Goal: Task Accomplishment & Management: Use online tool/utility

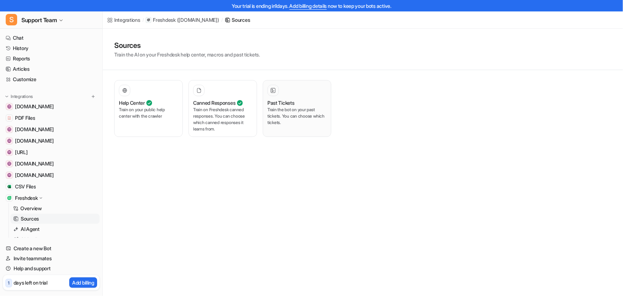
click at [285, 113] on p "Train the bot on your past tickets. You can choose which tickets." at bounding box center [297, 115] width 59 height 19
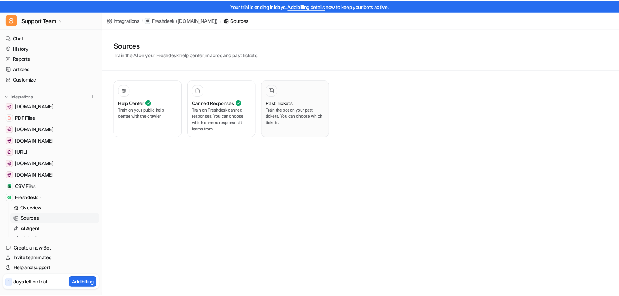
scroll to position [32, 0]
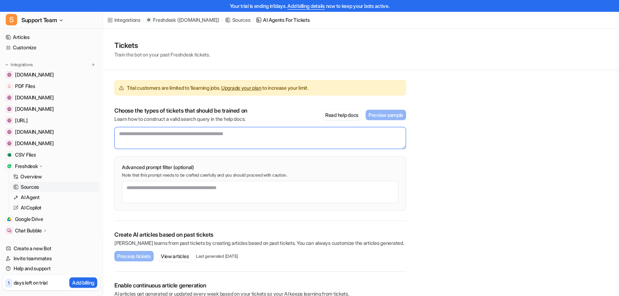
click at [153, 141] on textarea at bounding box center [260, 138] width 292 height 22
click at [150, 131] on textarea "To enrich screen reader interactions, please activate Accessibility in Grammarl…" at bounding box center [260, 138] width 292 height 22
type textarea "*"
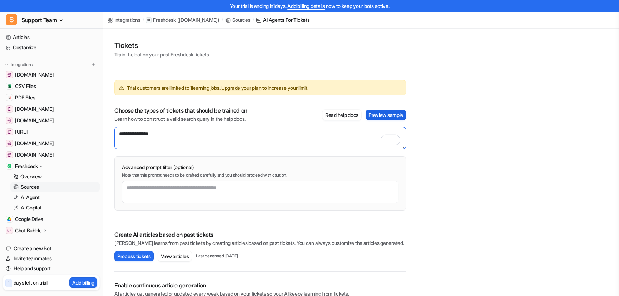
type textarea "**********"
click at [399, 112] on button "Preview sample" at bounding box center [386, 115] width 40 height 10
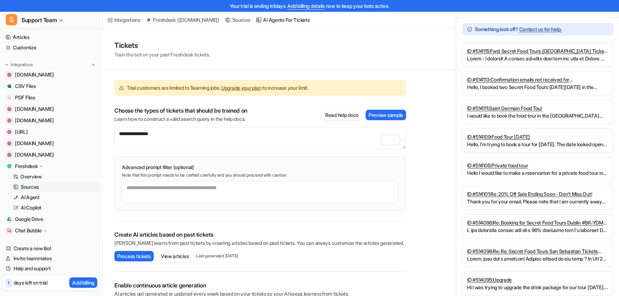
scroll to position [65, 0]
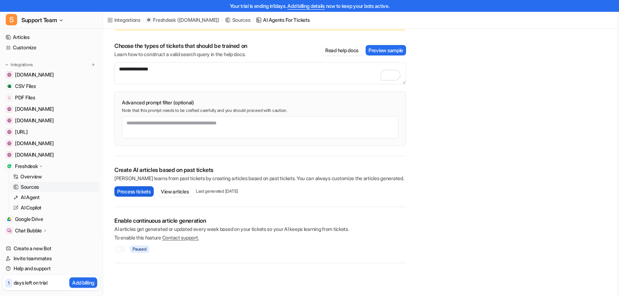
click at [137, 188] on button "Process tickets" at bounding box center [133, 191] width 39 height 10
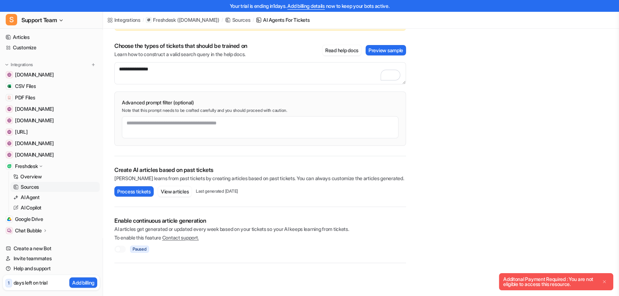
click at [603, 279] on div "Additonal Payment Required : You are not eligible to access this resource. Close" at bounding box center [556, 281] width 114 height 17
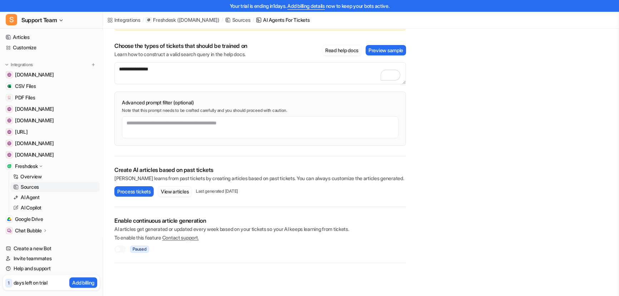
click at [186, 192] on button "View articles" at bounding box center [175, 191] width 34 height 10
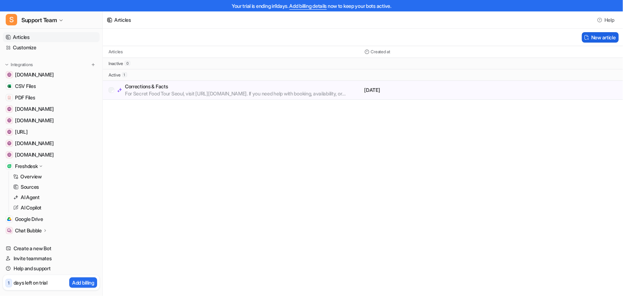
click at [604, 38] on button "New article" at bounding box center [600, 37] width 37 height 10
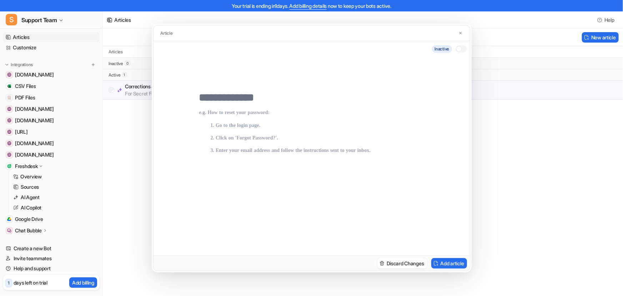
click at [247, 105] on div at bounding box center [311, 172] width 225 height 137
click at [232, 120] on p at bounding box center [311, 175] width 225 height 131
drag, startPoint x: 199, startPoint y: 92, endPoint x: 301, endPoint y: 104, distance: 102.9
click at [286, 103] on div at bounding box center [312, 156] width 317 height 199
click at [302, 111] on p "To enrich screen reader interactions, please activate Accessibility in Grammarl…" at bounding box center [311, 175] width 225 height 131
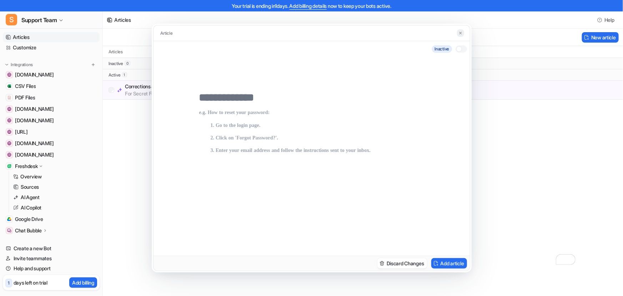
click at [462, 31] on img at bounding box center [461, 33] width 4 height 5
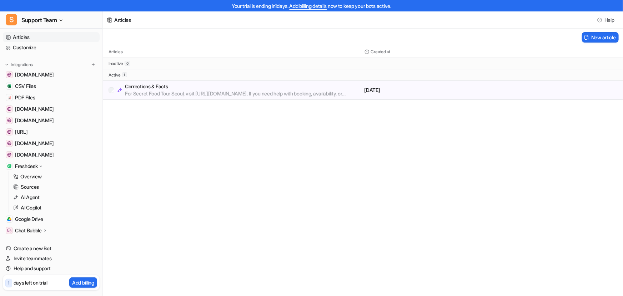
click at [206, 166] on div "Articles Help New article Articles Created at inactive 0 active 1 Corrections &…" at bounding box center [311, 148] width 623 height 296
click at [254, 96] on p "For Secret Food Tour Seoul, visit [URL][DOMAIN_NAME]. If you need help with boo…" at bounding box center [243, 93] width 237 height 7
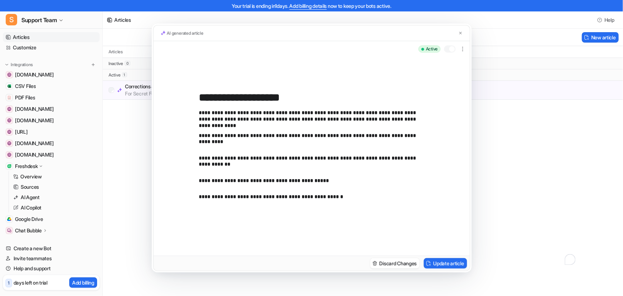
click at [314, 159] on p "**********" at bounding box center [311, 161] width 225 height 13
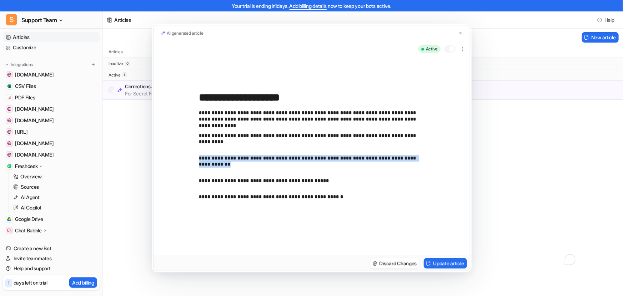
drag, startPoint x: 212, startPoint y: 163, endPoint x: 189, endPoint y: 153, distance: 24.7
click at [189, 153] on div "**********" at bounding box center [312, 156] width 317 height 199
copy p "**********"
